Goal: Task Accomplishment & Management: Use online tool/utility

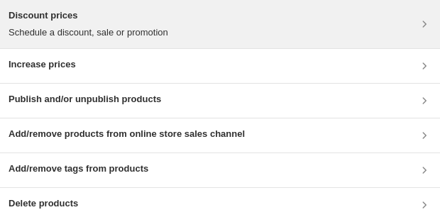
click at [84, 15] on h3 "Discount prices" at bounding box center [89, 16] width 160 height 14
click at [166, 30] on p "Schedule a discount, sale or promotion" at bounding box center [89, 33] width 160 height 14
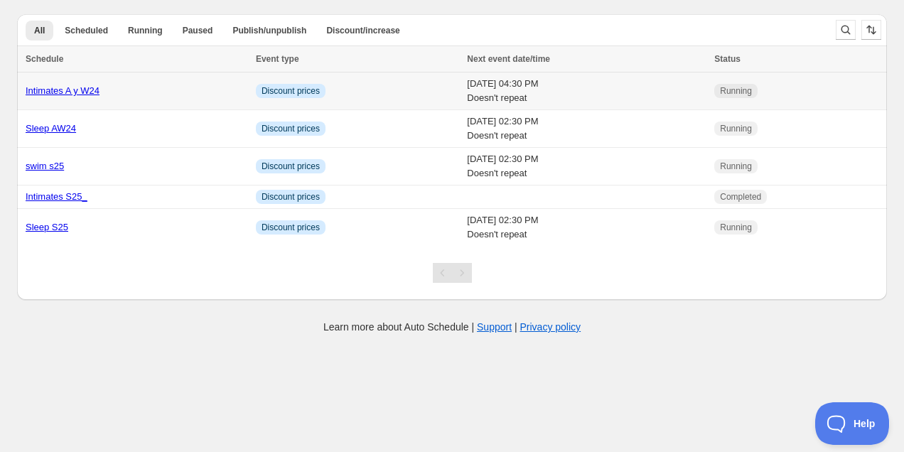
click at [70, 88] on link "Intimates A y W24" at bounding box center [63, 90] width 74 height 11
